Goal: Task Accomplishment & Management: Use online tool/utility

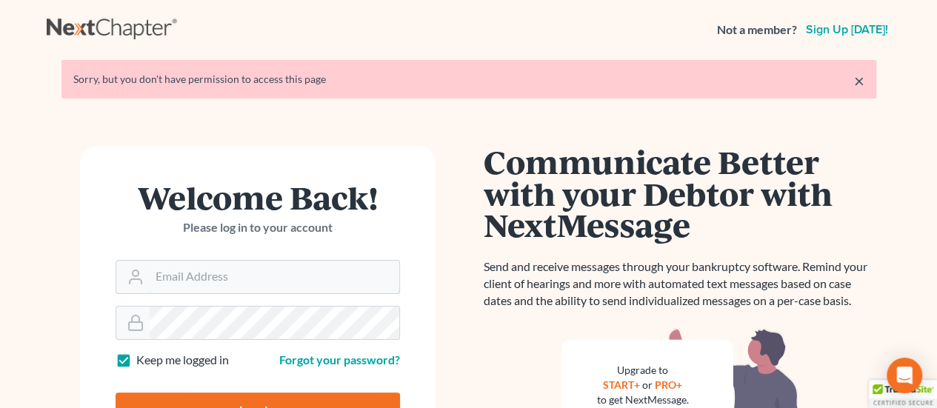
type input "[PERSON_NAME][EMAIL_ADDRESS][DOMAIN_NAME]"
click at [337, 400] on input "Log In" at bounding box center [258, 411] width 284 height 37
type input "Thinking..."
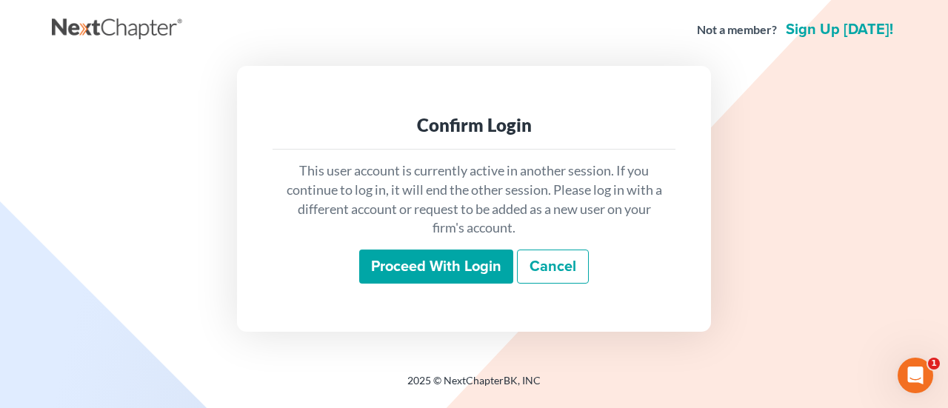
click at [397, 268] on input "Proceed with login" at bounding box center [436, 267] width 154 height 34
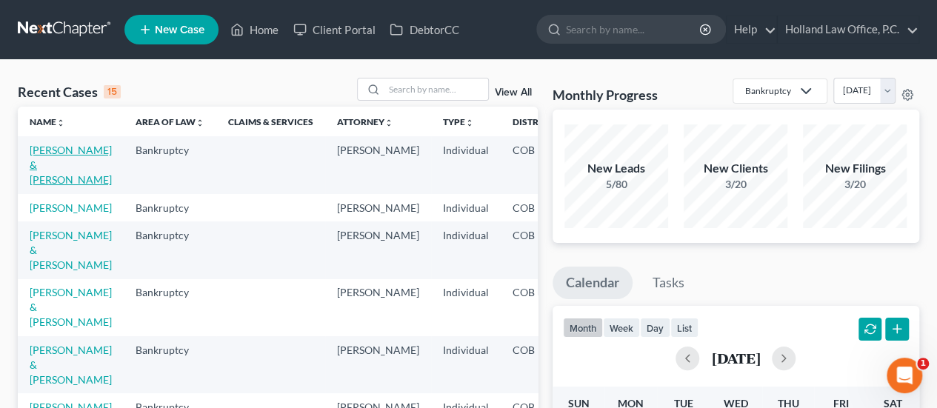
click at [65, 164] on link "[PERSON_NAME] & [PERSON_NAME]" at bounding box center [71, 165] width 82 height 42
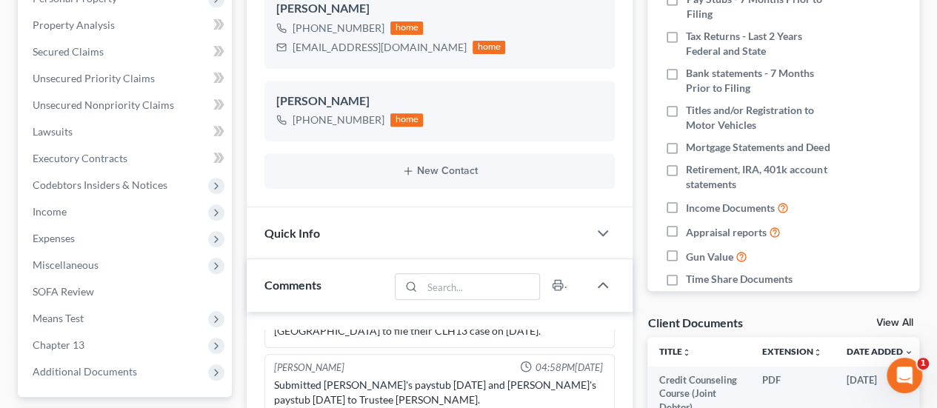
scroll to position [295, 0]
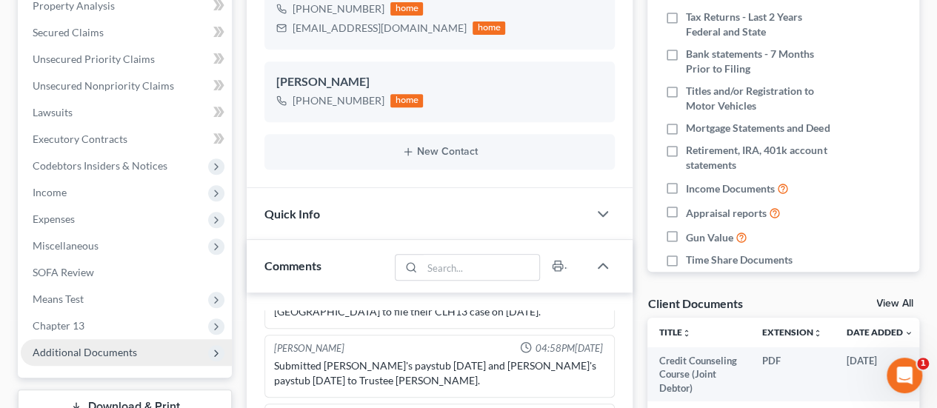
click at [88, 347] on span "Additional Documents" at bounding box center [85, 352] width 104 height 13
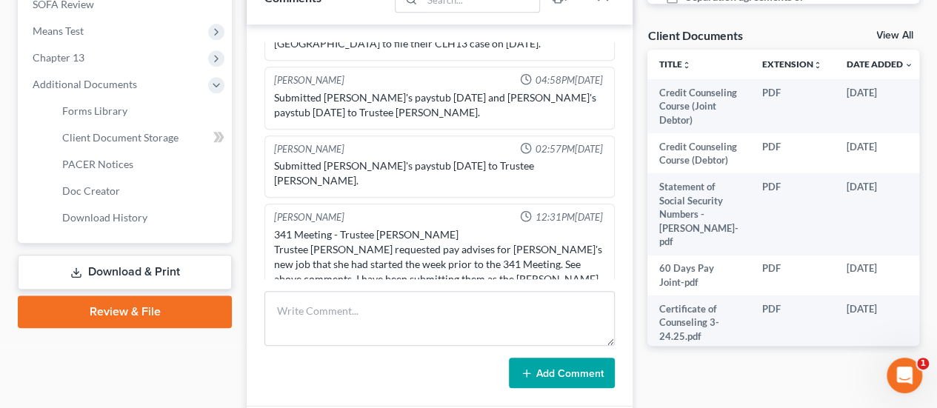
scroll to position [567, 0]
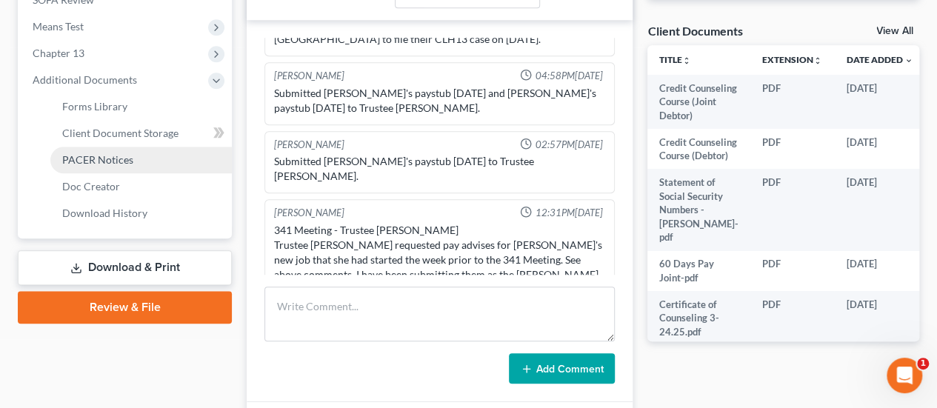
click at [84, 156] on span "PACER Notices" at bounding box center [97, 159] width 71 height 13
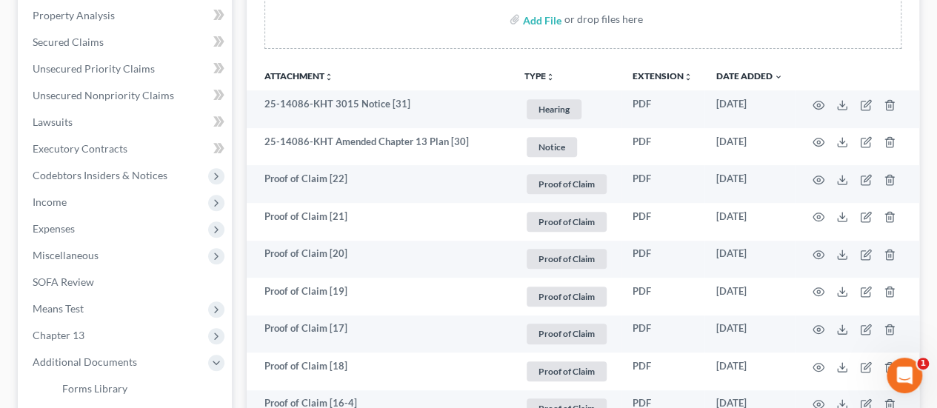
scroll to position [270, 0]
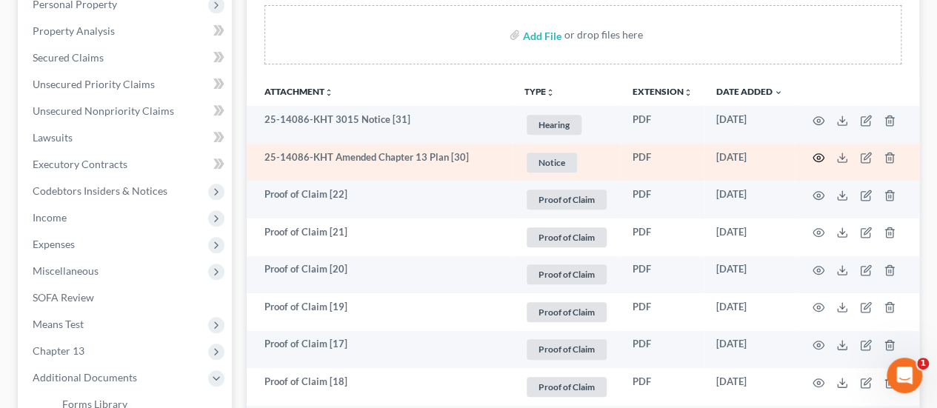
click at [819, 156] on circle "button" at bounding box center [818, 157] width 3 height 3
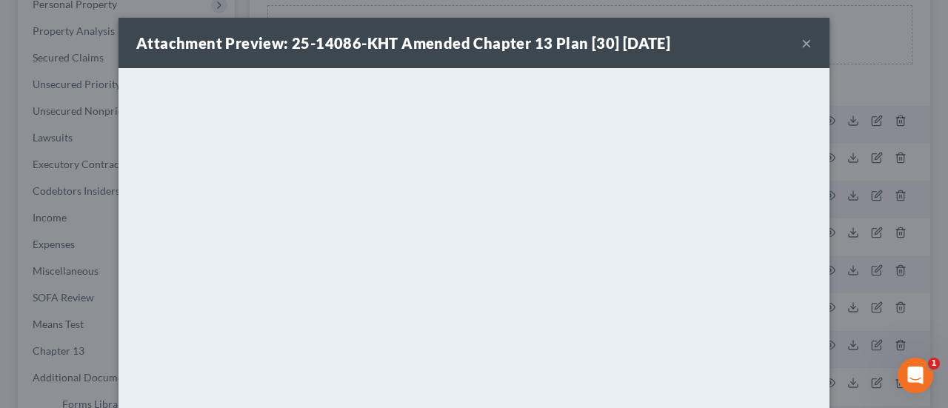
click at [801, 44] on button "×" at bounding box center [806, 43] width 10 height 18
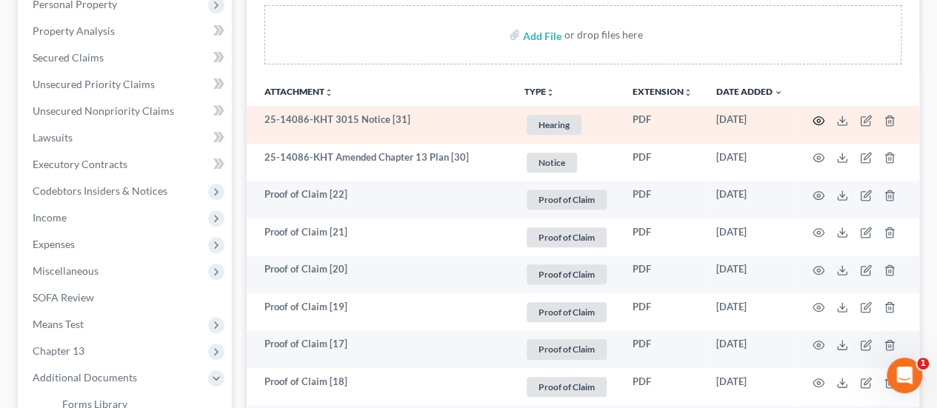
click at [816, 122] on icon "button" at bounding box center [818, 120] width 11 height 8
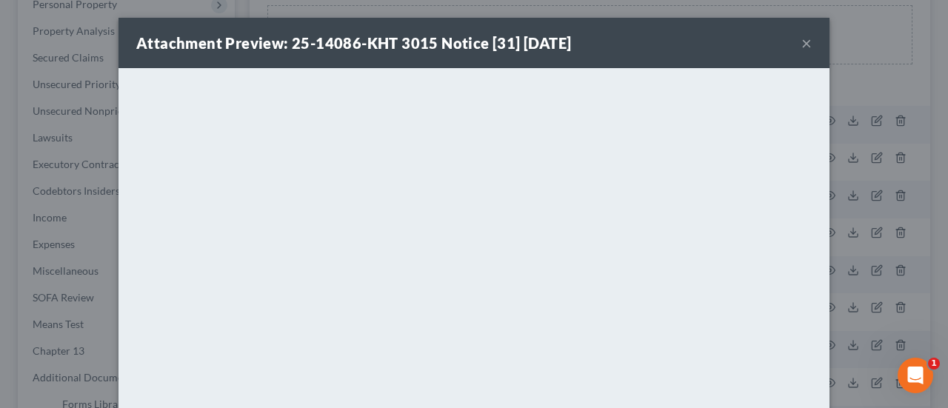
click at [801, 41] on button "×" at bounding box center [806, 43] width 10 height 18
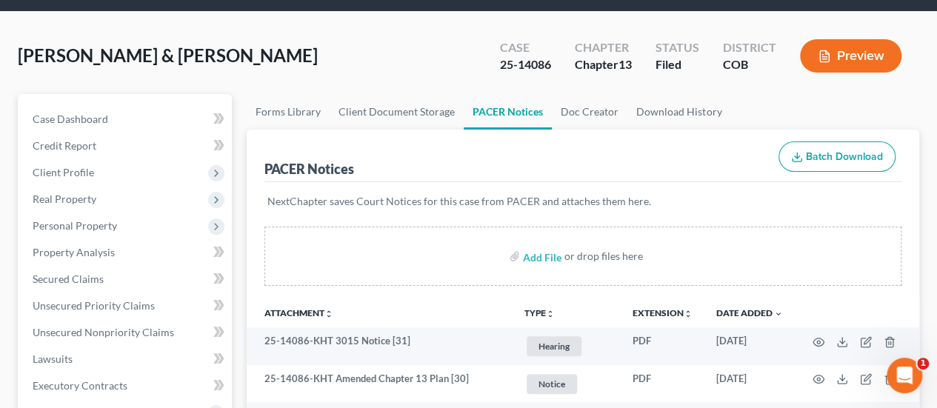
scroll to position [26, 0]
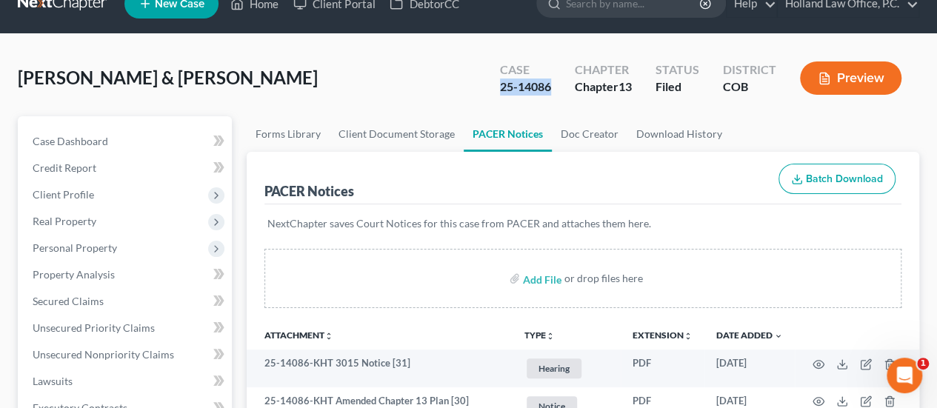
drag, startPoint x: 499, startPoint y: 87, endPoint x: 547, endPoint y: 87, distance: 48.1
click at [547, 87] on div "25-14086" at bounding box center [525, 87] width 51 height 17
copy div "25-14086"
